Goal: Task Accomplishment & Management: Manage account settings

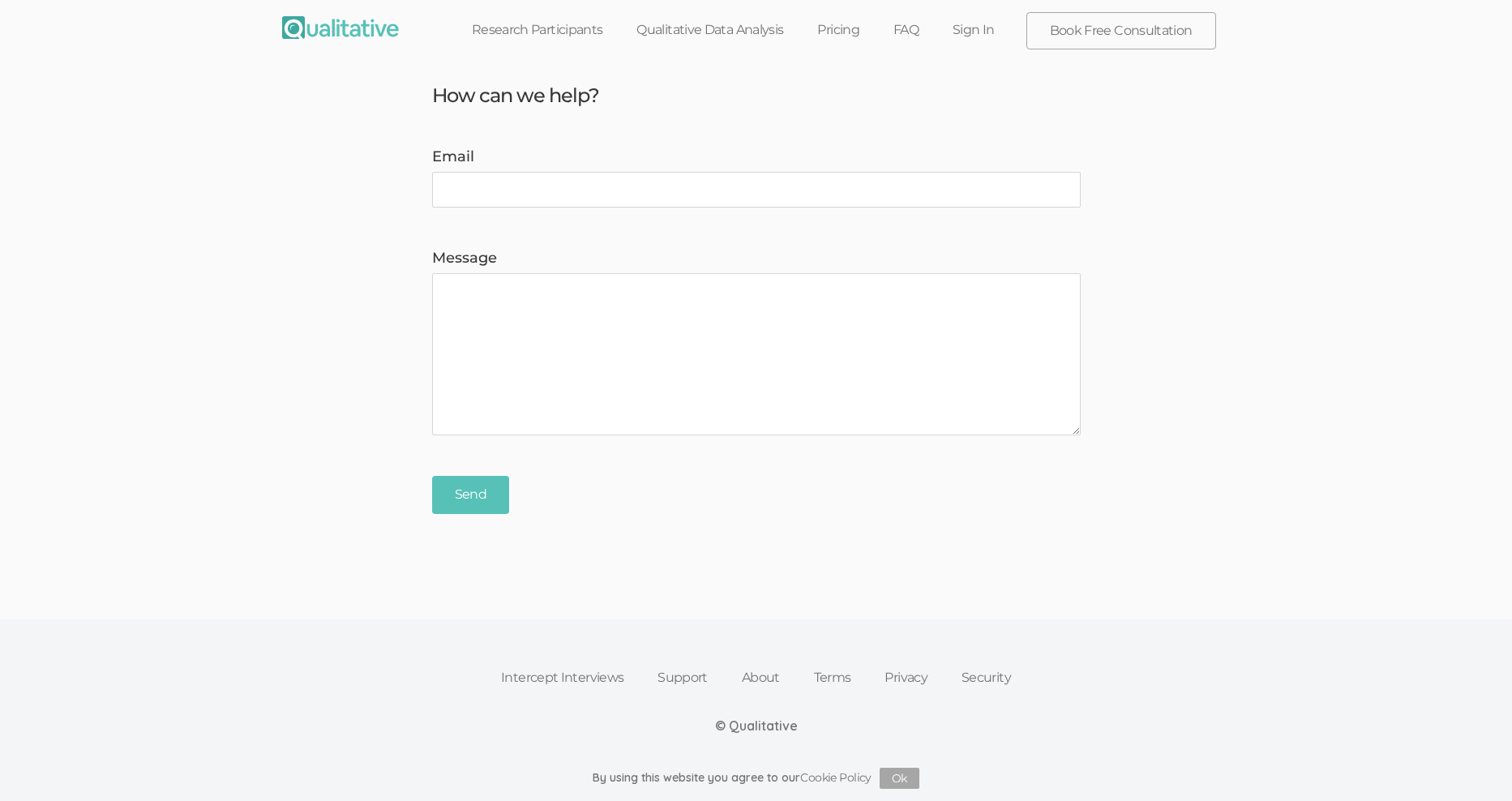
click at [983, 32] on link "Sign In" at bounding box center [973, 30] width 77 height 36
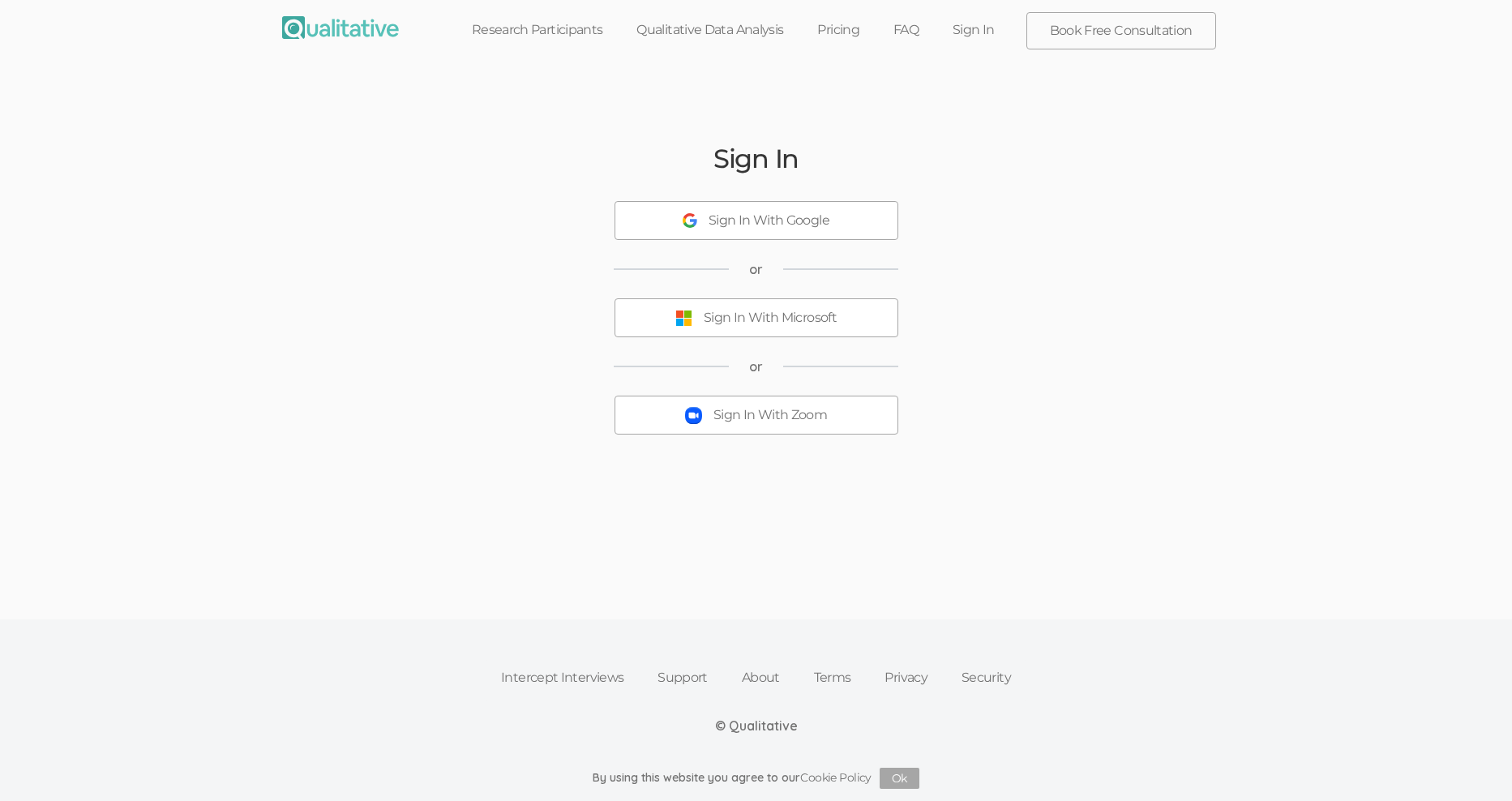
click at [795, 413] on div "Sign In With Zoom" at bounding box center [770, 416] width 113 height 19
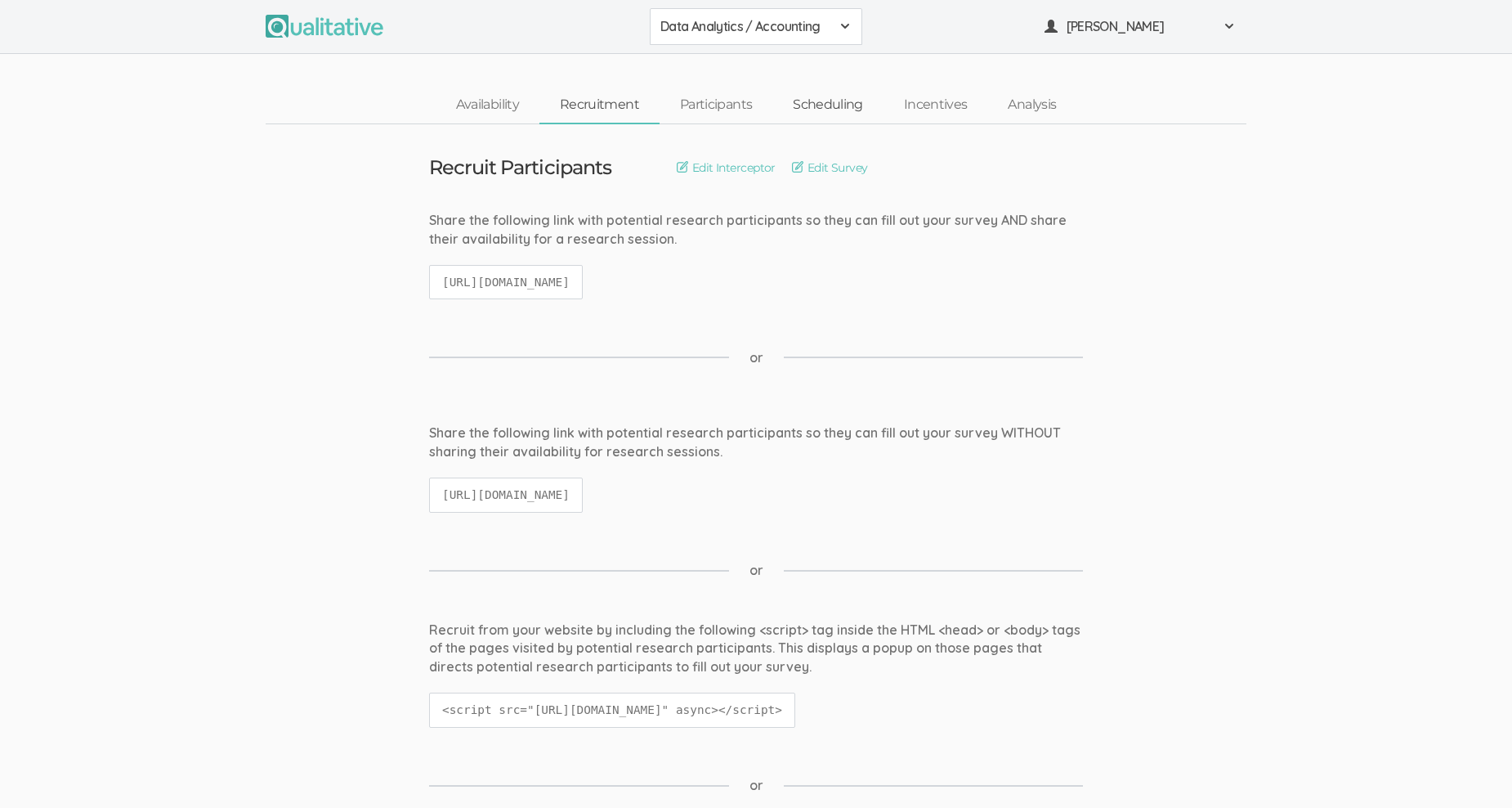
click at [837, 95] on link "Scheduling" at bounding box center [828, 105] width 111 height 35
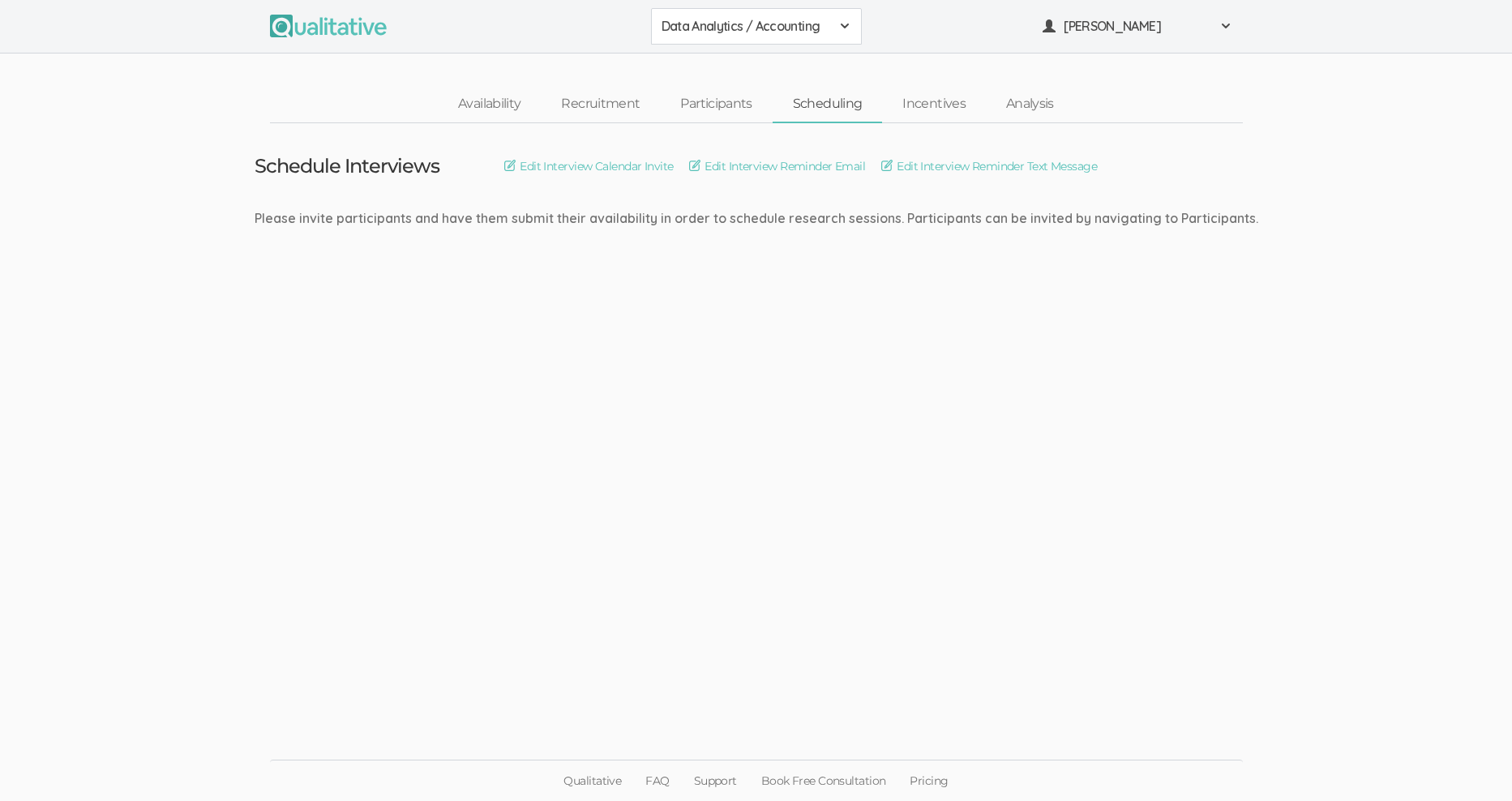
click at [840, 17] on div "Data Analytics / Accounting" at bounding box center [756, 26] width 190 height 19
click at [814, 94] on span "Data Analytics / Sr Management" at bounding box center [756, 100] width 190 height 19
